Goal: Submit feedback/report problem: Submit feedback/report problem

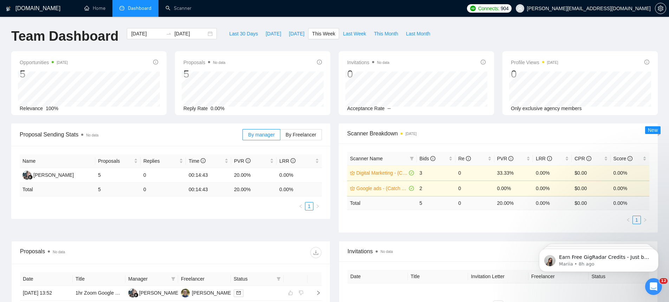
click at [129, 5] on li "Dashboard" at bounding box center [135, 8] width 46 height 17
click at [266, 32] on span "[DATE]" at bounding box center [273, 34] width 15 height 8
type input "[DATE]"
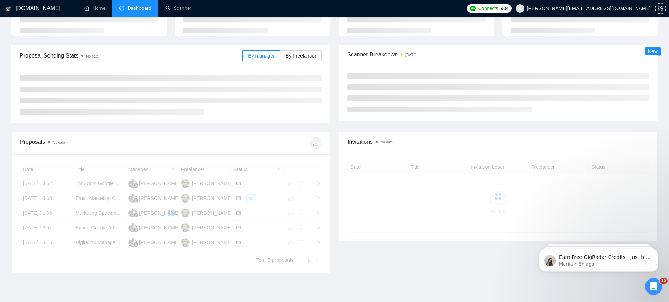
scroll to position [98, 0]
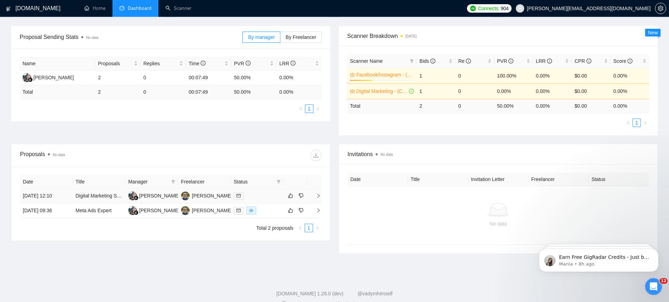
click at [320, 195] on icon "right" at bounding box center [318, 196] width 5 height 5
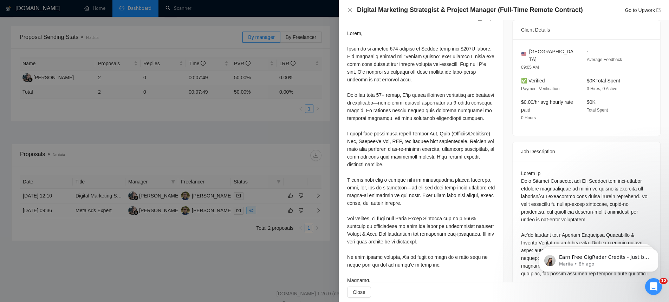
scroll to position [0, 0]
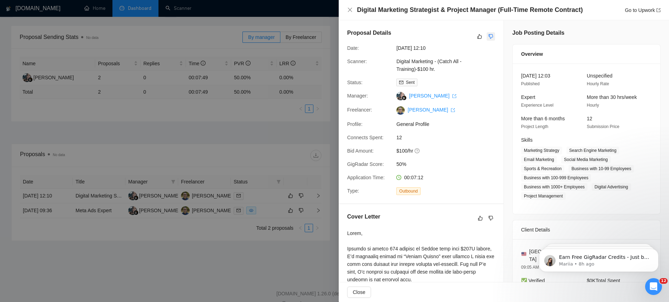
click at [494, 36] on button "button" at bounding box center [490, 36] width 8 height 8
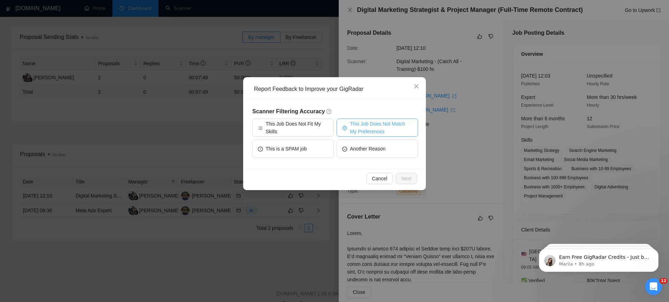
click at [364, 127] on span "This Job Does Not Match My Preferences" at bounding box center [381, 127] width 63 height 15
click at [366, 129] on span "This Job Does Not Match My Preferences" at bounding box center [381, 127] width 65 height 15
click at [389, 131] on span "This Job Does Not Match My Preferences" at bounding box center [381, 127] width 63 height 15
click at [412, 178] on button "Next" at bounding box center [406, 178] width 21 height 11
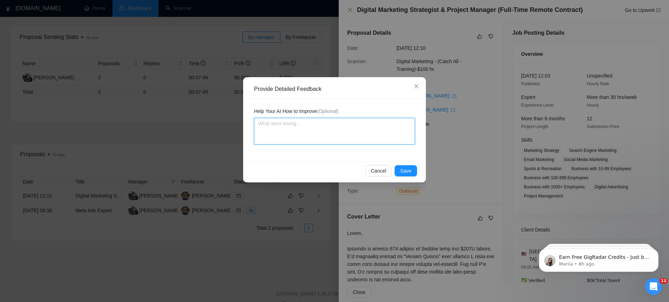
click at [306, 126] on textarea at bounding box center [334, 131] width 161 height 27
type textarea "T"
type textarea "Th"
type textarea "The"
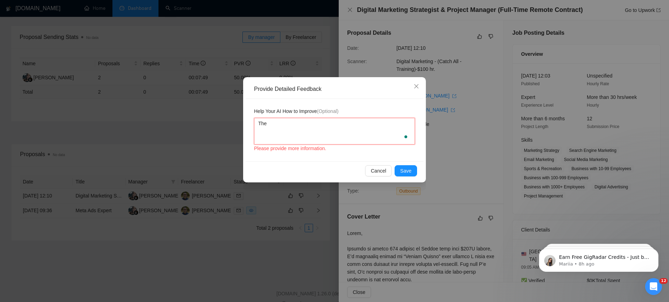
type textarea "The"
type textarea "The t"
type textarea "The ti"
type textarea "The tit"
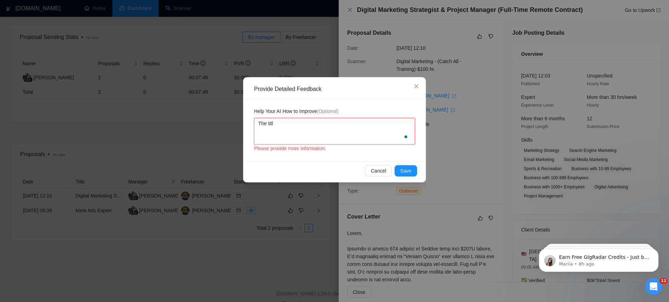
type textarea "The title"
type textarea "The title h"
type textarea "The title ha"
type textarea "The title has"
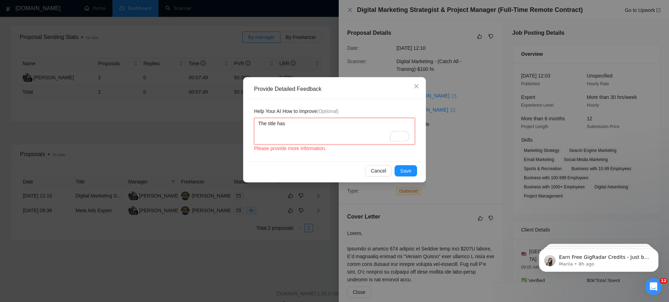
type textarea "The title has p"
type textarea "The title has pr"
type textarea "The title has pro"
type textarea "The title has proj"
type textarea "The title has proje"
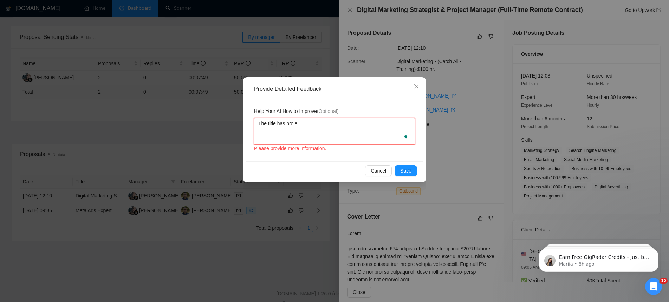
type textarea "The title has projec"
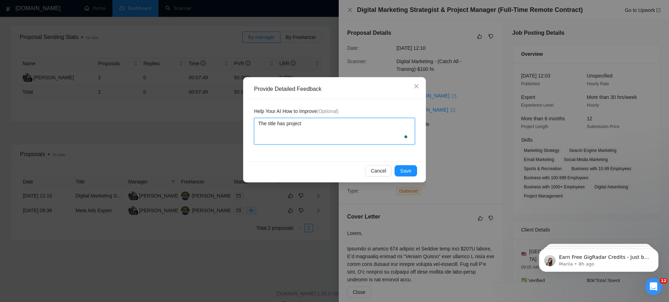
type textarea "The title has project"
type textarea "The title has project m"
type textarea "The title has project ma"
type textarea "The title has project man"
type textarea "The title has project mana"
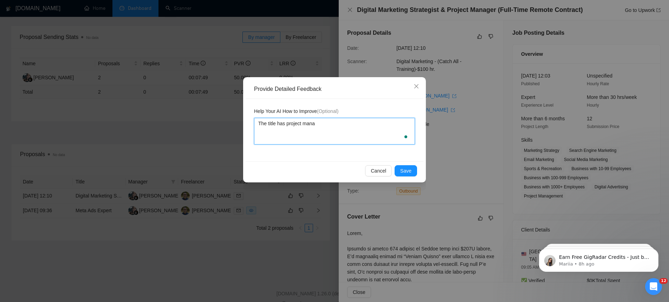
type textarea "The title has project manag"
type textarea "The title has project manage"
type textarea "The title has project manager"
type textarea "The title has project manager."
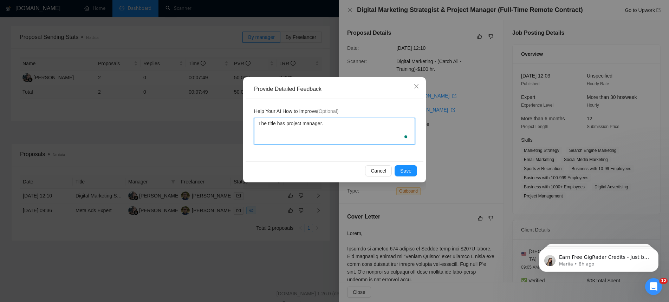
type textarea "The title has project manager. I"
type textarea "The title has project manager."
type textarea "The title has project manager"
type textarea "The title has project manager,"
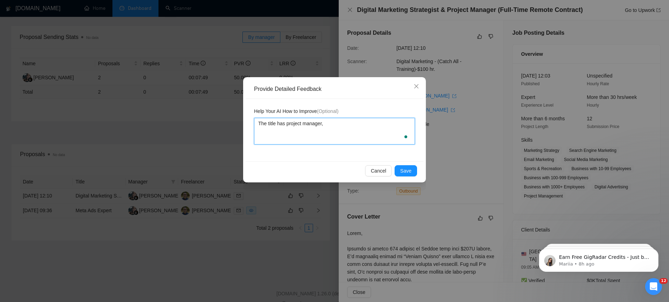
type textarea "The title has project manager,a"
type textarea "The title has project manager,"
type textarea "The title has project manager, a"
type textarea "The title has project manager, and"
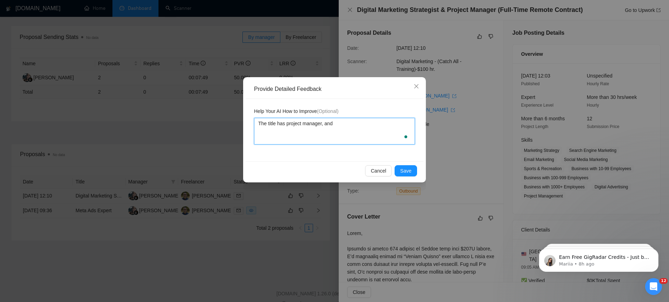
type textarea "The title has project manager, and"
type textarea "The title has project manager, and I"
type textarea "The title has project manager, and I d"
type textarea "The title has project manager, and I do"
type textarea "The title has project manager, and I don"
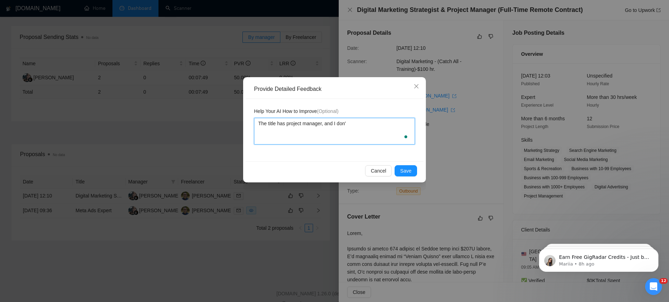
type textarea "The title has project manager, and I don't"
type textarea "The title has project manager, and I don't w"
type textarea "The title has project manager, and I don't wn"
type textarea "The title has project manager, and I don't w"
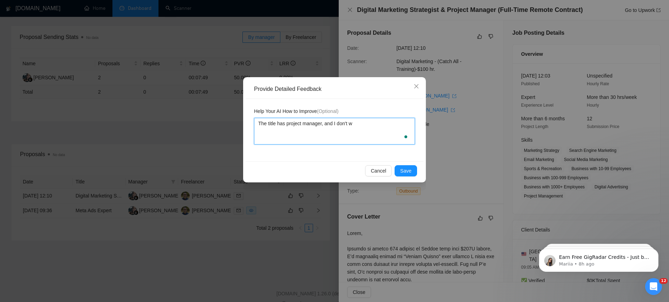
type textarea "The title has project manager, and I don't wa"
type textarea "The title has project manager, and I don't wan"
type textarea "The title has project manager, and I don't want"
type textarea "The title has project manager, and I don't want t"
type textarea "The title has project manager, and I don't want to"
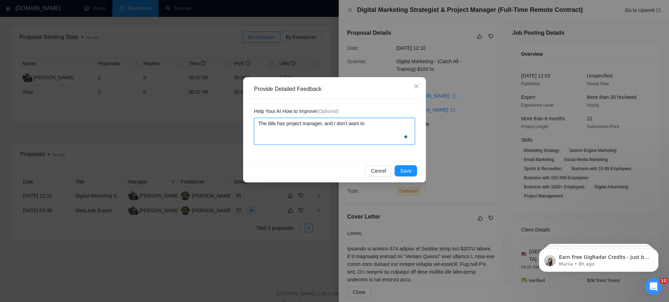
type textarea "The title has project manager, and I don't want to"
type textarea "The title has project manager, and I don't want to m"
type textarea "The title has project manager, and I don't want to mb"
type textarea "The title has project manager, and I don't want to m"
type textarea "The title has project manager, and I don't want to b"
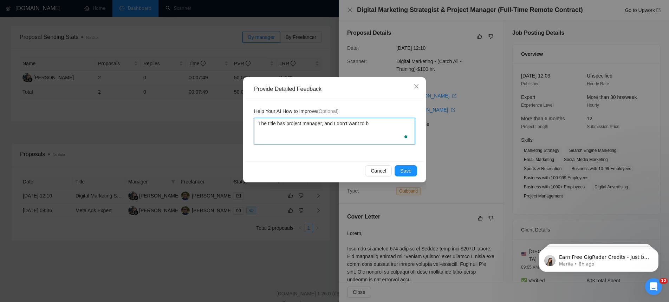
type textarea "The title has project manager, and I don't want to be"
type textarea "The title has project manager, and I don't want to be a"
type textarea "The title has project manager, and I don't want to be a p"
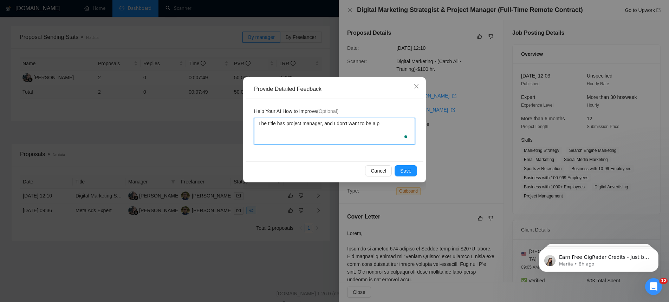
type textarea "The title has project manager, and I don't want to be a pr"
type textarea "The title has project manager, and I don't want to be a pro"
type textarea "The title has project manager, and I don't want to be a proj"
drag, startPoint x: 391, startPoint y: 122, endPoint x: 247, endPoint y: 116, distance: 144.5
click at [247, 116] on div "Help Your AI How to Improve (Optional) The title has project manager, and I don…" at bounding box center [335, 130] width 178 height 63
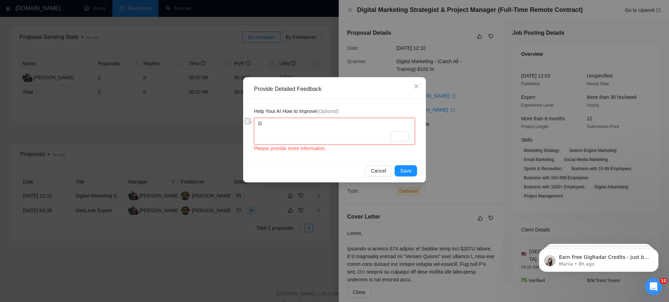
type textarea "Di"
type textarea "[DEMOGRAPHIC_DATA]"
type textarea "[PERSON_NAME]"
type textarea "[DEMOGRAPHIC_DATA]"
type textarea "Di"
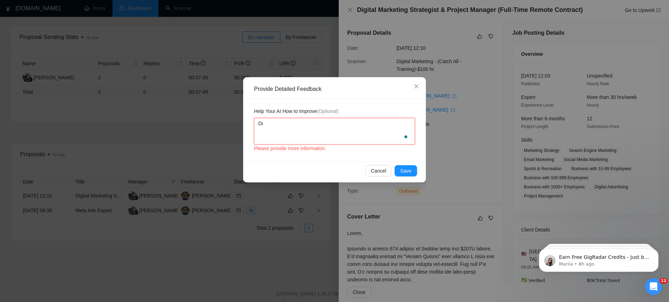
type textarea "D"
type textarea "Dn"
type textarea "Dn'"
type textarea "Dn"
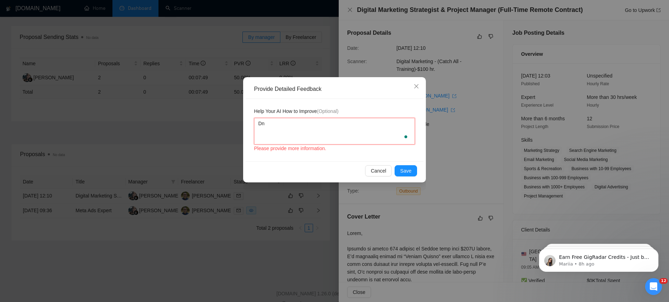
type textarea "D"
type textarea "Do"
type textarea "Don"
type textarea "Don'"
type textarea "Don't"
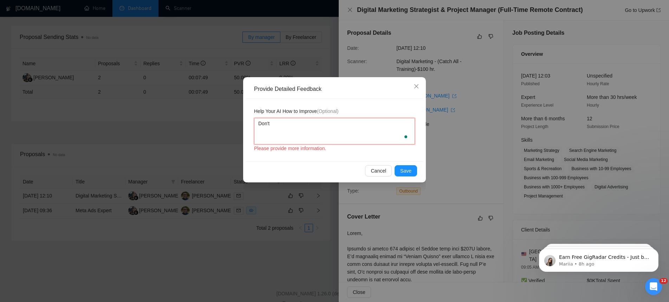
type textarea "Don't"
type textarea "Don't b"
type textarea "Don't bi"
type textarea "Don't bid"
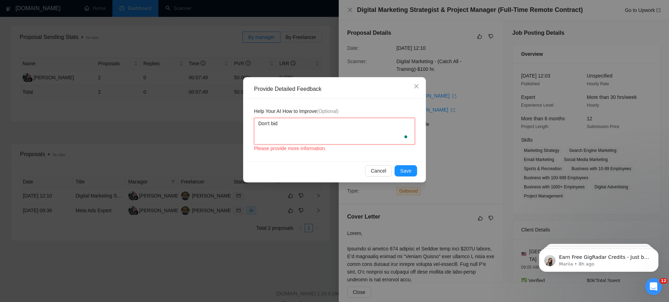
type textarea "Don't bid o"
type textarea "Don't bid on"
type textarea "Don't bid on p"
type textarea "Don't bid on po"
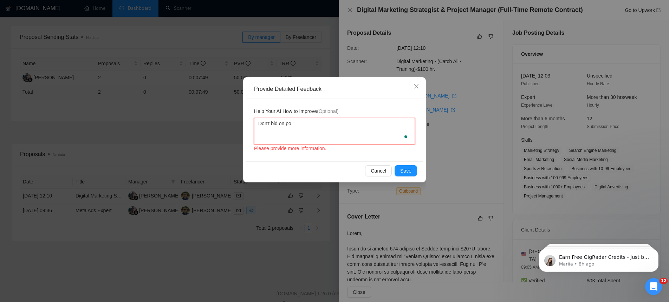
type textarea "Don't bid on poj"
type textarea "Don't bid on po"
type textarea "Don't bid on por"
type textarea "Don't bid on po"
type textarea "Don't bid on p"
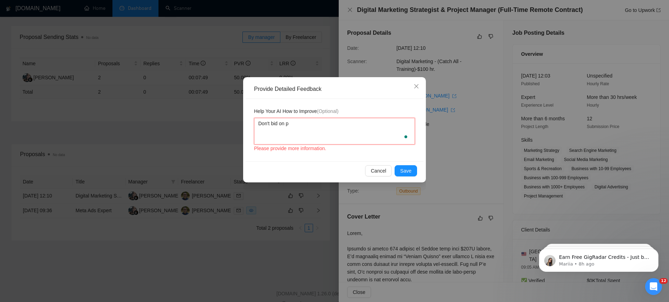
type textarea "Don't bid on pr"
type textarea "Don't bid on pro"
click at [410, 168] on span "Save" at bounding box center [405, 171] width 11 height 8
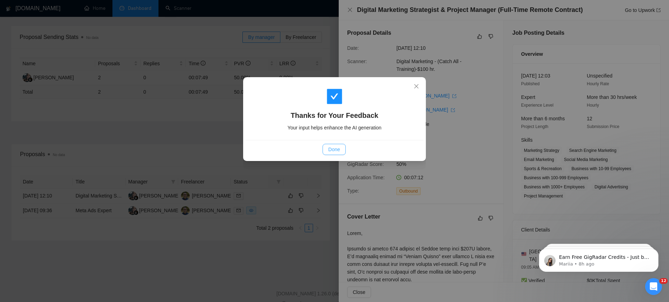
click at [334, 150] on span "Done" at bounding box center [334, 150] width 12 height 8
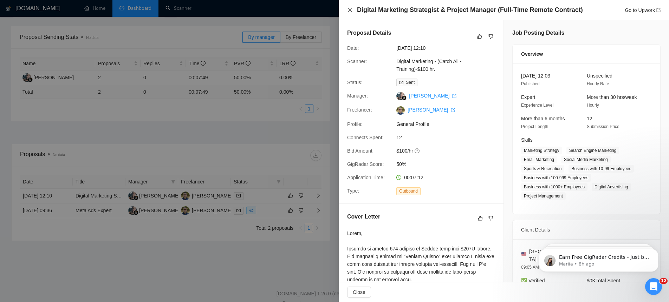
click at [350, 9] on icon "close" at bounding box center [350, 10] width 4 height 4
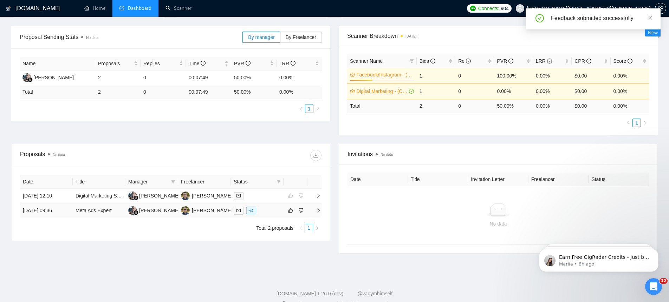
click at [318, 211] on icon "right" at bounding box center [318, 211] width 2 height 4
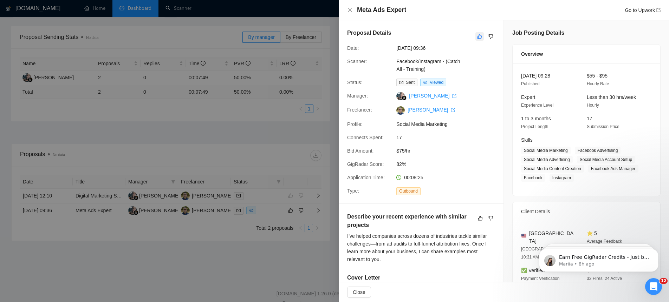
click at [480, 38] on icon "like" at bounding box center [479, 37] width 5 height 6
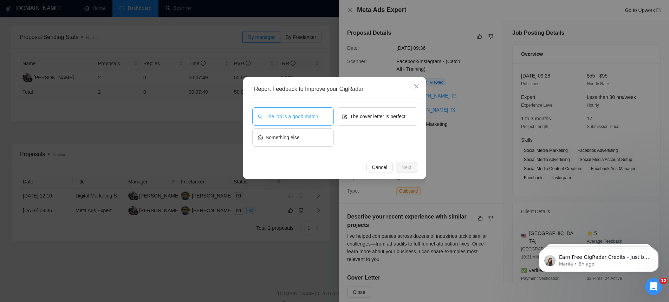
click at [307, 114] on span "The job is a good match" at bounding box center [292, 117] width 52 height 8
click at [358, 123] on button "The cover letter is perfect" at bounding box center [376, 116] width 81 height 18
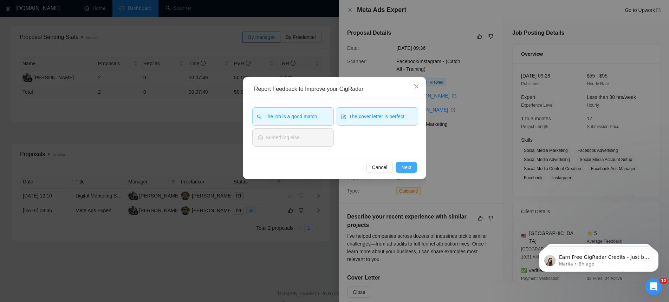
click at [404, 167] on span "Next" at bounding box center [406, 168] width 10 height 8
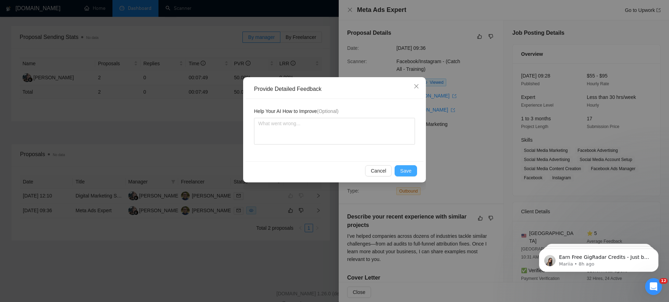
click at [405, 175] on button "Save" at bounding box center [405, 170] width 22 height 11
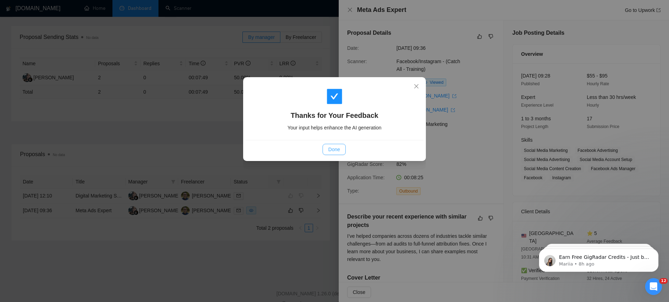
click at [339, 150] on span "Done" at bounding box center [334, 150] width 12 height 8
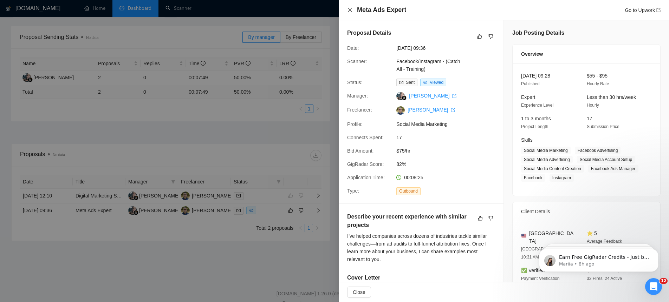
click at [350, 10] on icon "close" at bounding box center [350, 10] width 4 height 4
